Goal: Contribute content: Add original content to the website for others to see

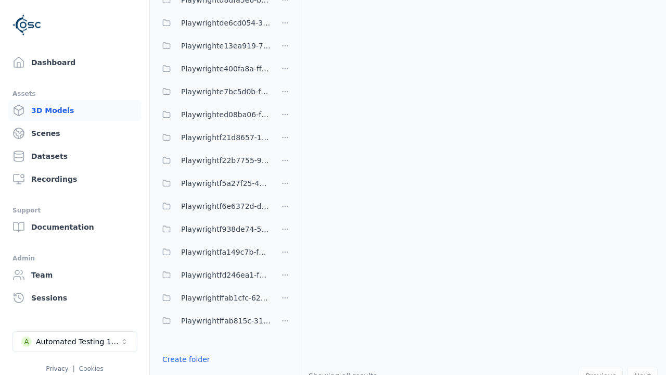
click at [186, 359] on link "Create folder" at bounding box center [186, 359] width 48 height 10
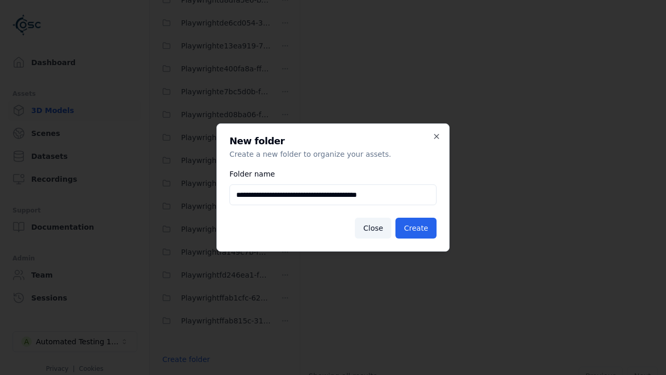
type input "**********"
click at [416, 228] on button "Create" at bounding box center [416, 228] width 41 height 21
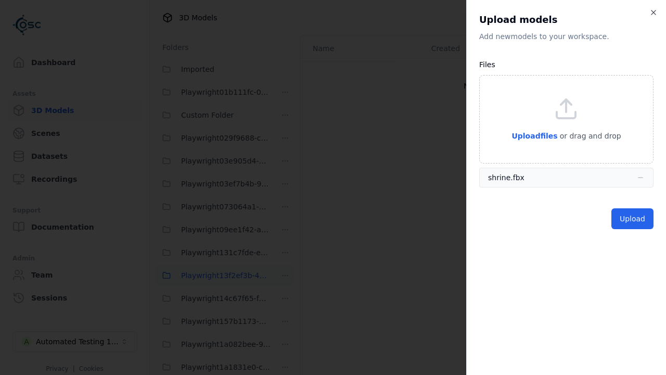
click at [633, 219] on button "Upload" at bounding box center [633, 218] width 42 height 21
